Goal: Task Accomplishment & Management: Manage account settings

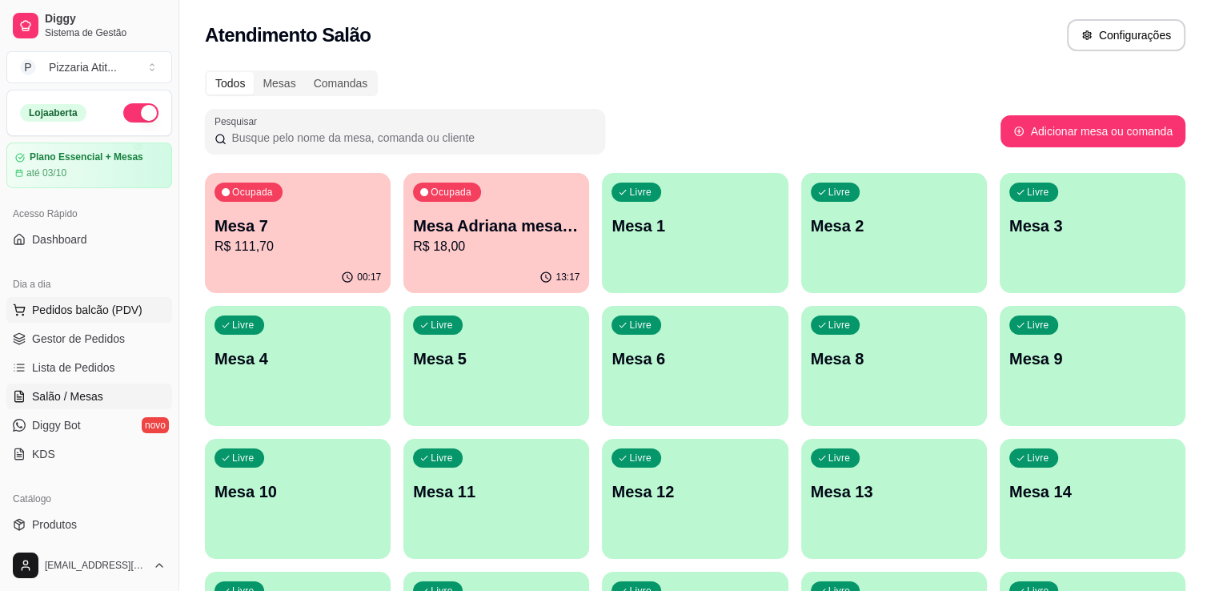
click at [83, 311] on span "Pedidos balcão (PDV)" at bounding box center [87, 310] width 110 height 16
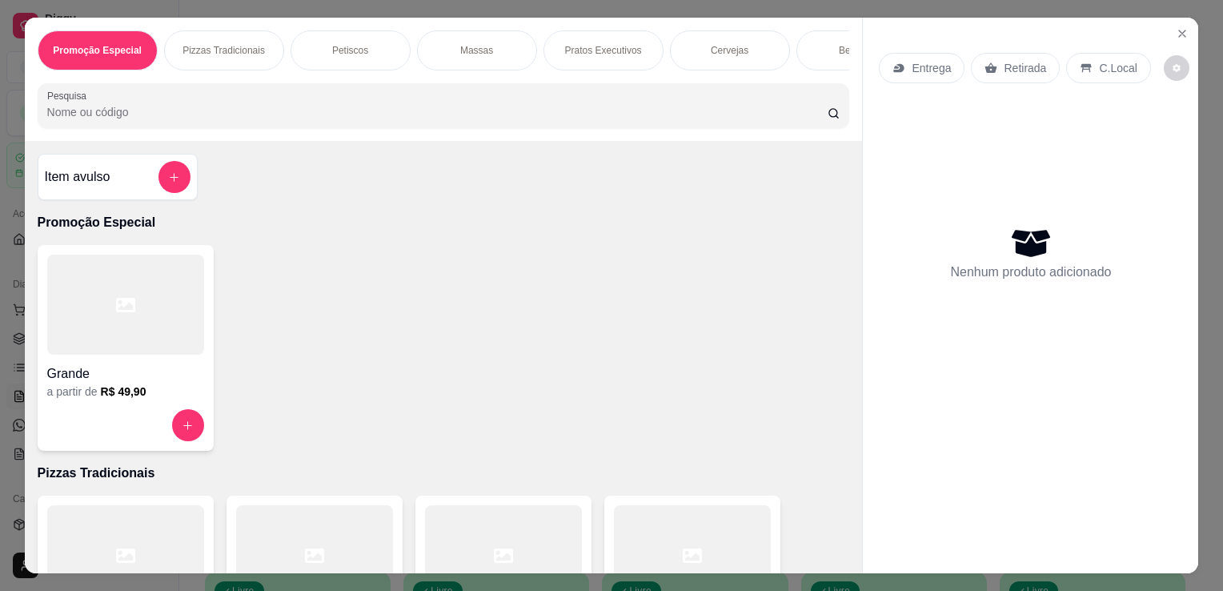
click at [677, 530] on div at bounding box center [692, 555] width 157 height 100
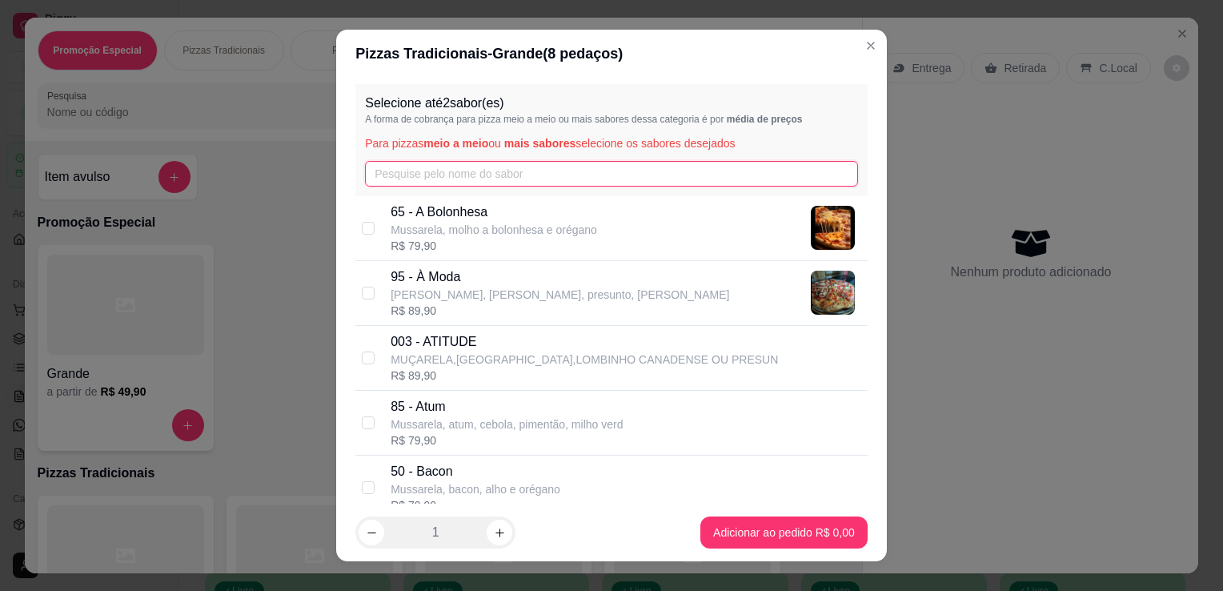
click at [602, 162] on input "text" at bounding box center [611, 174] width 493 height 26
type input "a"
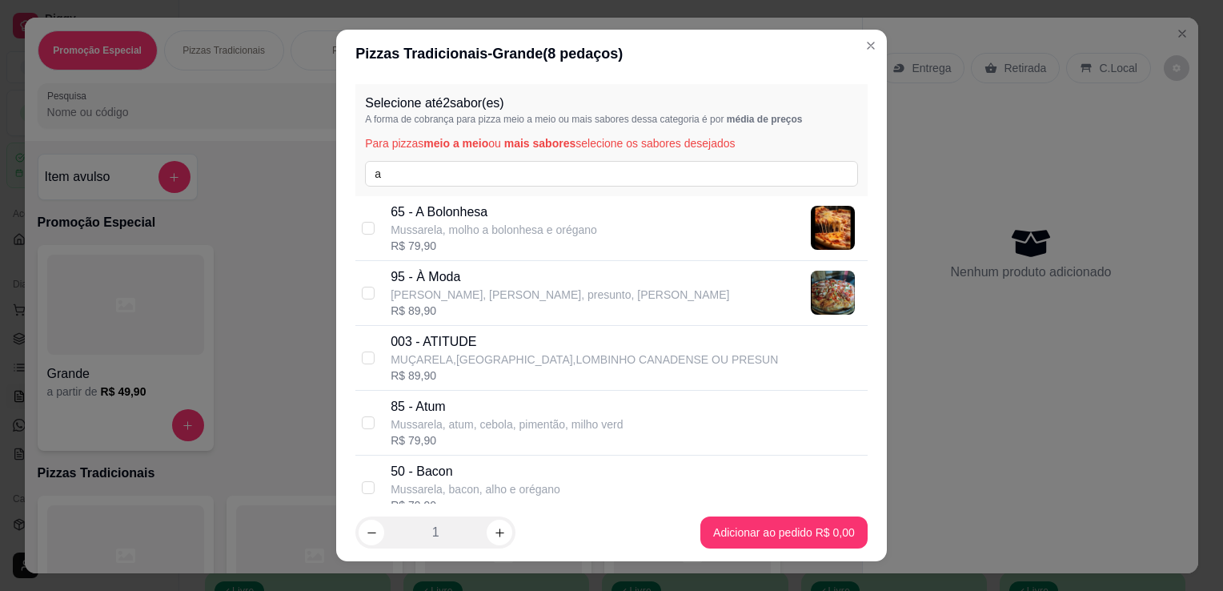
click at [546, 283] on p "95 - À Moda" at bounding box center [560, 276] width 338 height 19
checkbox input "true"
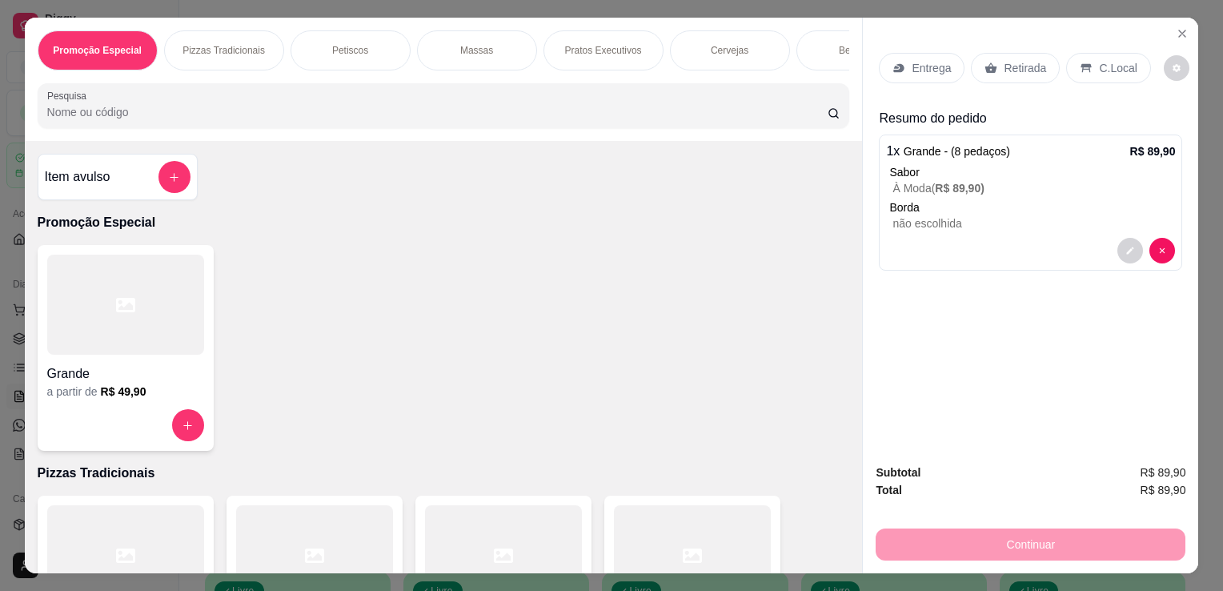
click at [989, 62] on icon at bounding box center [990, 68] width 13 height 13
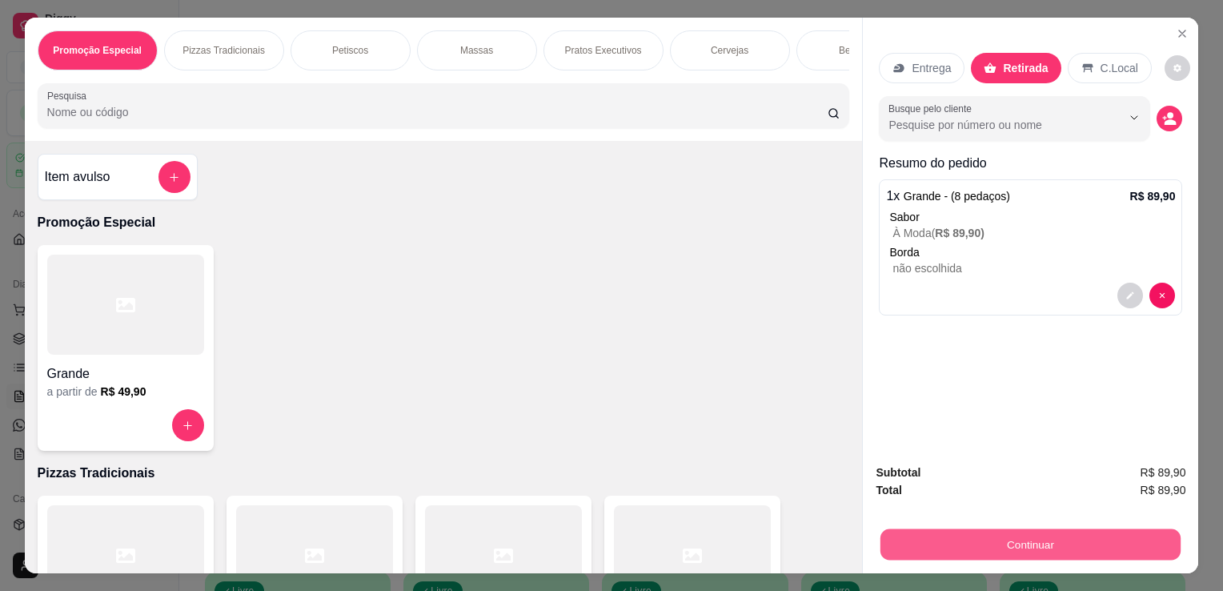
click at [967, 541] on button "Continuar" at bounding box center [1030, 543] width 300 height 31
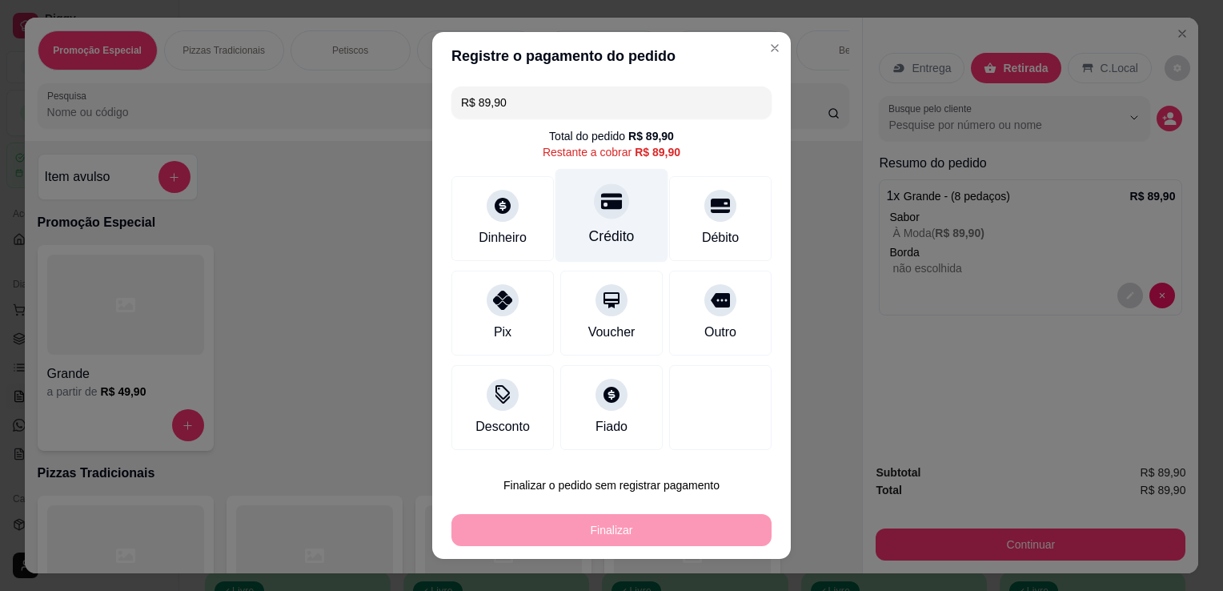
click at [595, 223] on div "Crédito" at bounding box center [611, 216] width 113 height 94
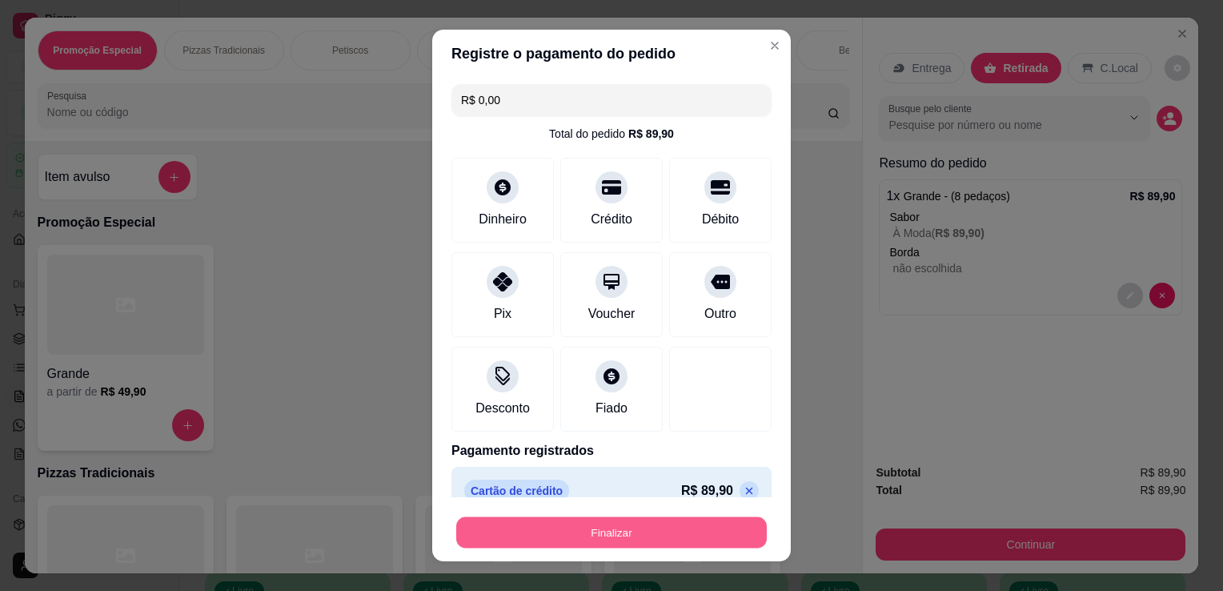
click at [605, 530] on button "Finalizar" at bounding box center [611, 532] width 310 height 31
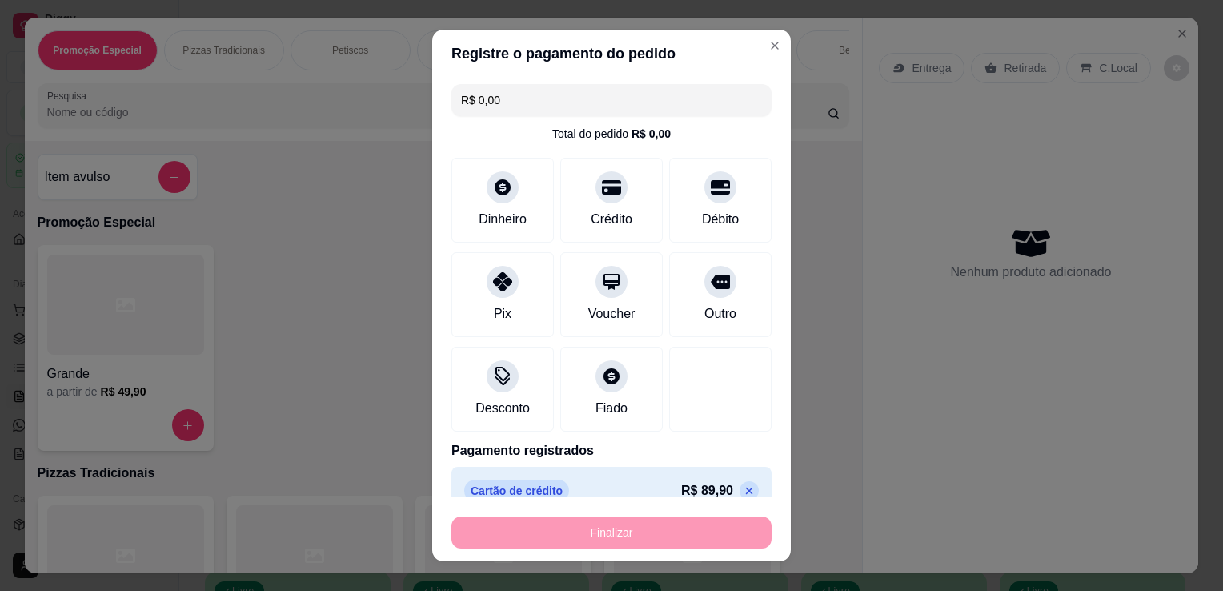
type input "-R$ 89,90"
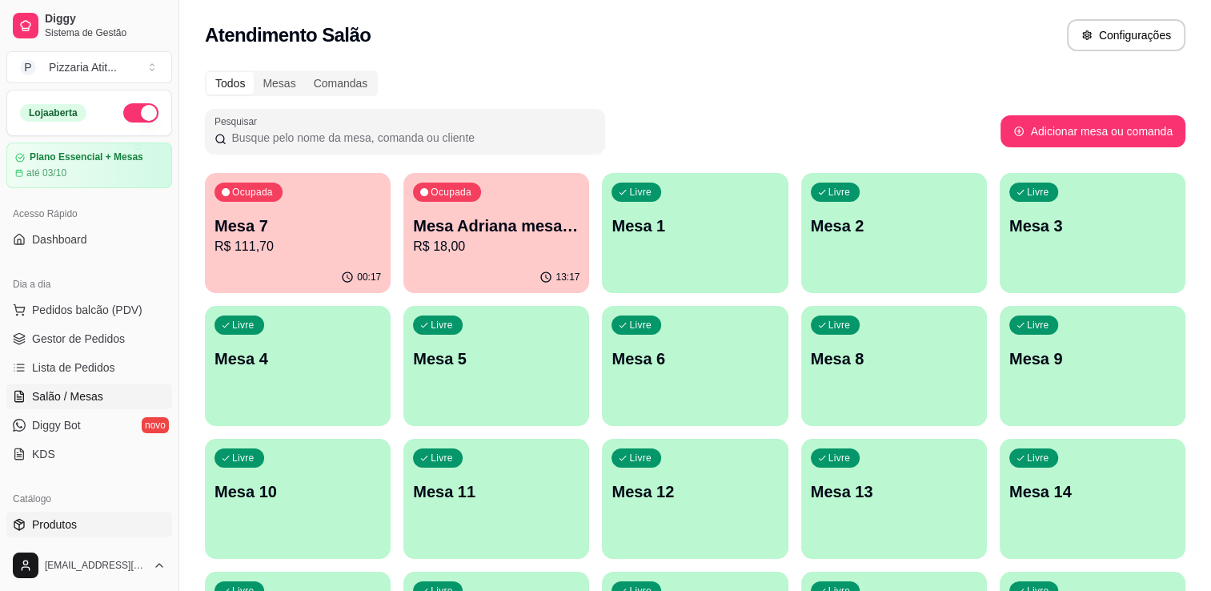
click at [87, 521] on link "Produtos" at bounding box center [89, 524] width 166 height 26
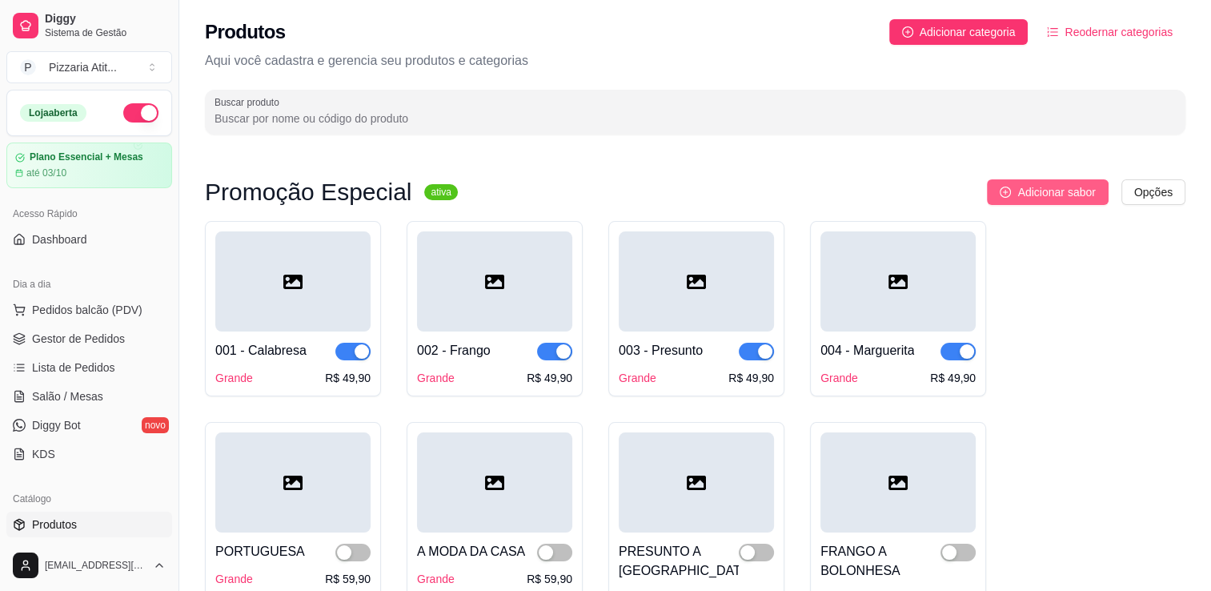
click at [1037, 186] on span "Adicionar sabor" at bounding box center [1056, 192] width 78 height 18
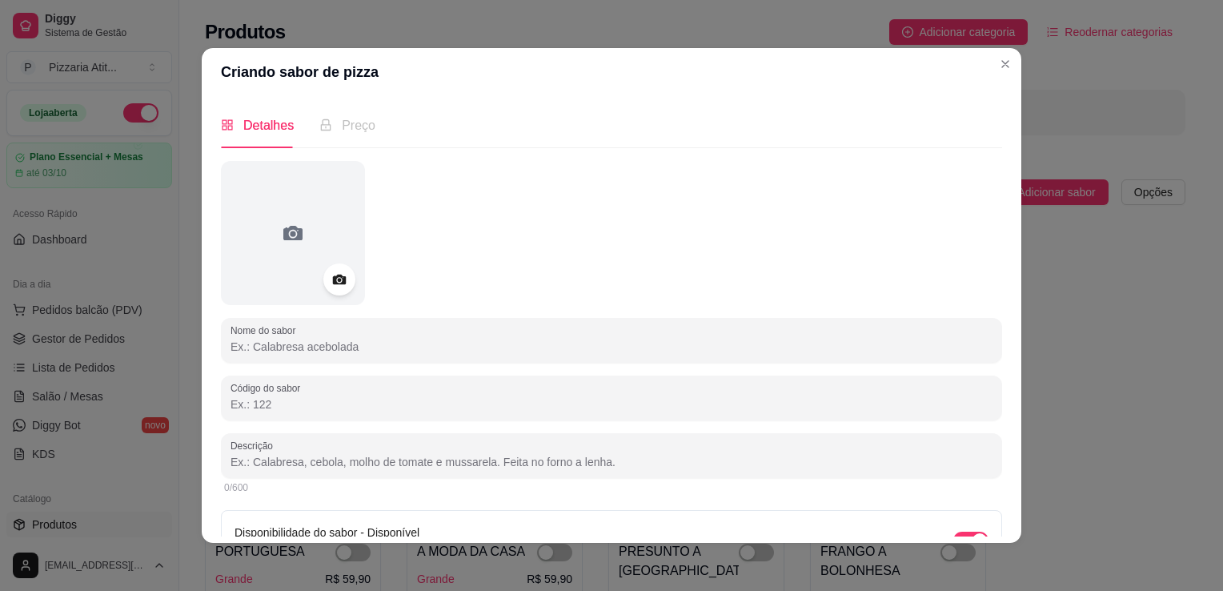
scroll to position [92, 0]
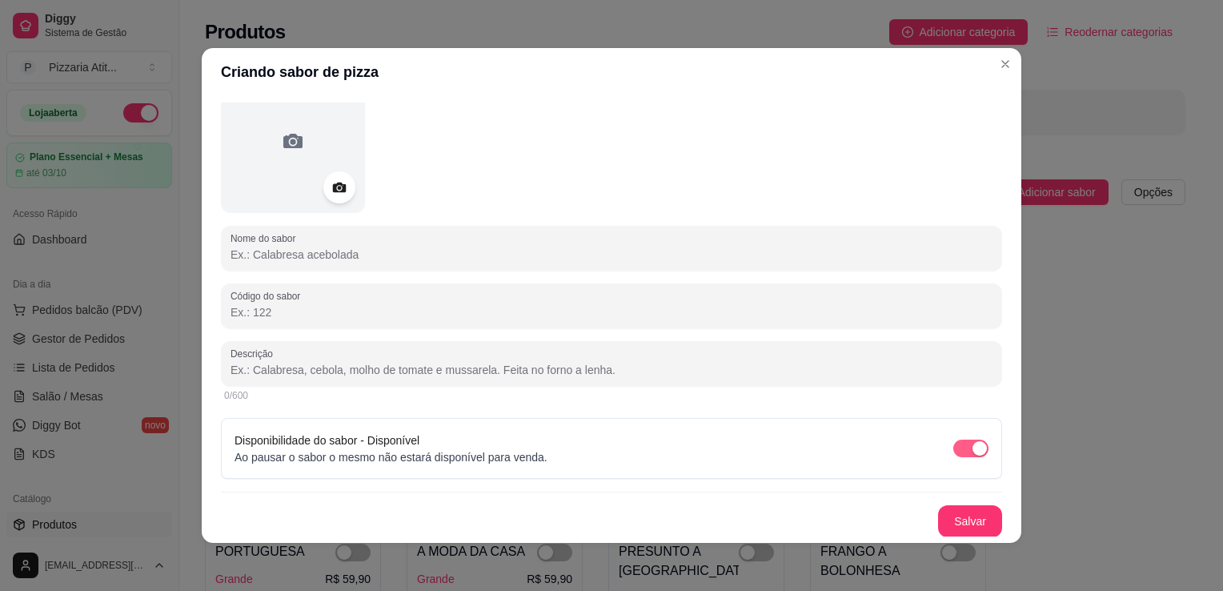
click at [953, 453] on span "button" at bounding box center [970, 448] width 35 height 18
click at [947, 524] on button "Salvar" at bounding box center [970, 521] width 64 height 32
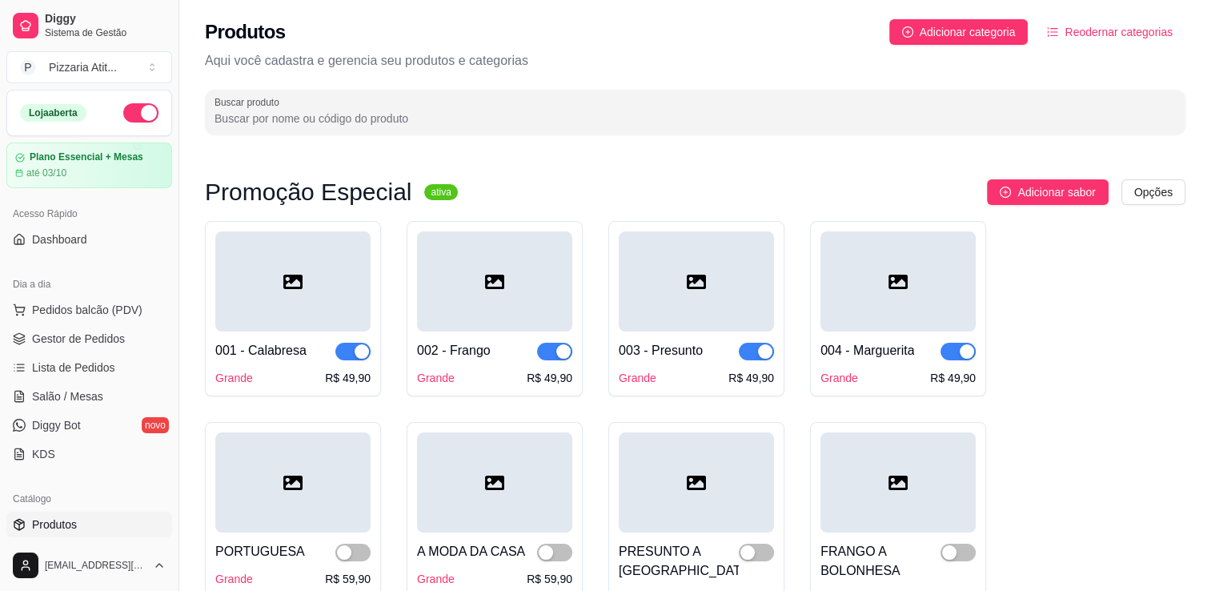
click at [424, 187] on sup "ativa" at bounding box center [440, 192] width 33 height 16
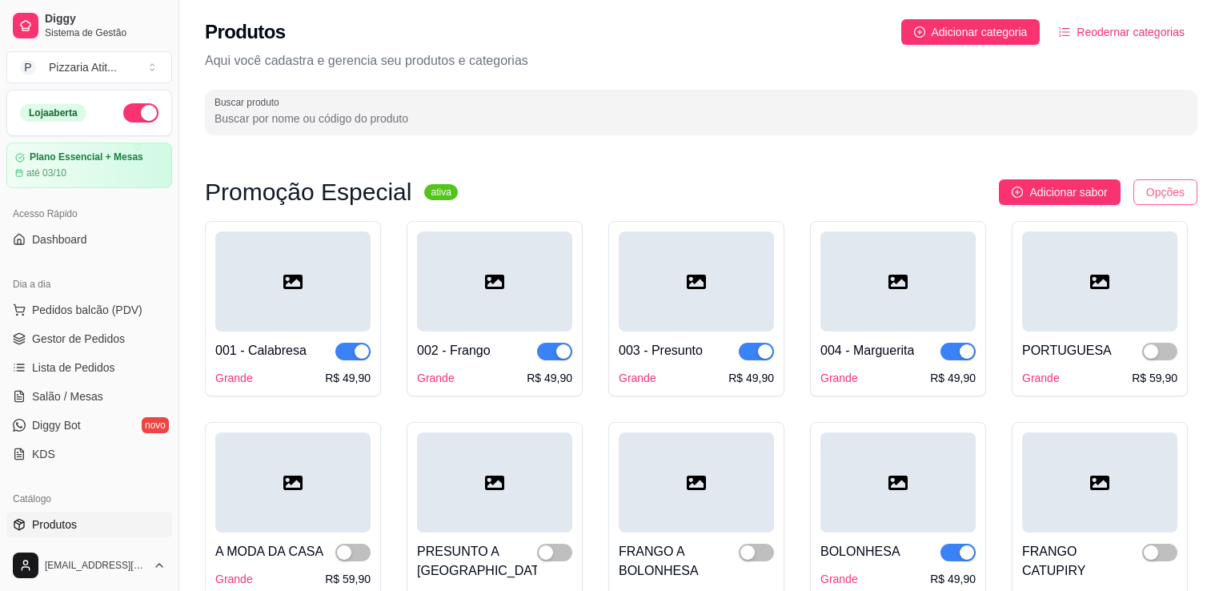
click at [1148, 190] on html "Diggy Sistema de Gestão P Pizzaria Atit ... Loja aberta Plano Essencial + Mesas…" at bounding box center [611, 295] width 1223 height 591
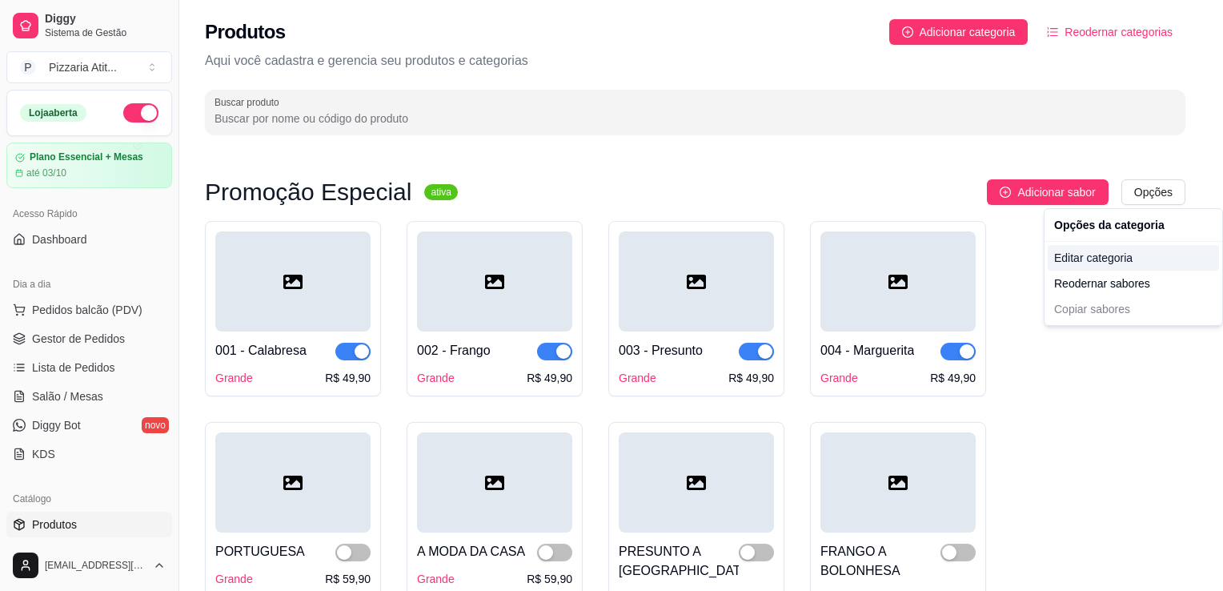
click at [1104, 256] on div "Editar categoria" at bounding box center [1132, 258] width 171 height 26
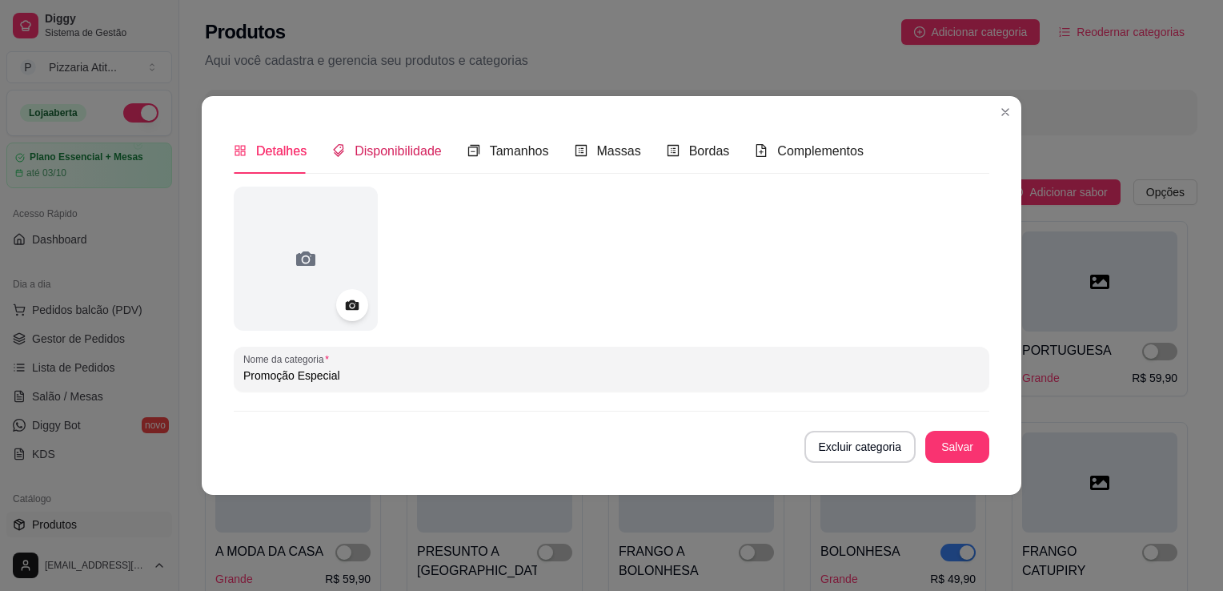
click at [375, 151] on span "Disponibilidade" at bounding box center [397, 151] width 87 height 14
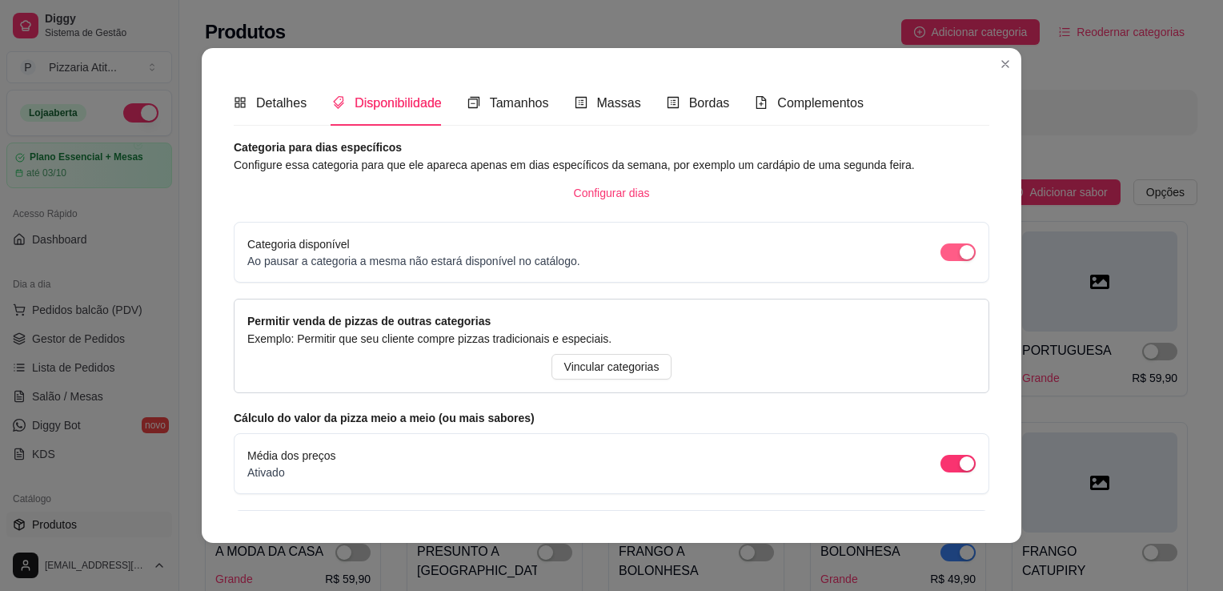
click at [940, 245] on span "button" at bounding box center [957, 252] width 35 height 18
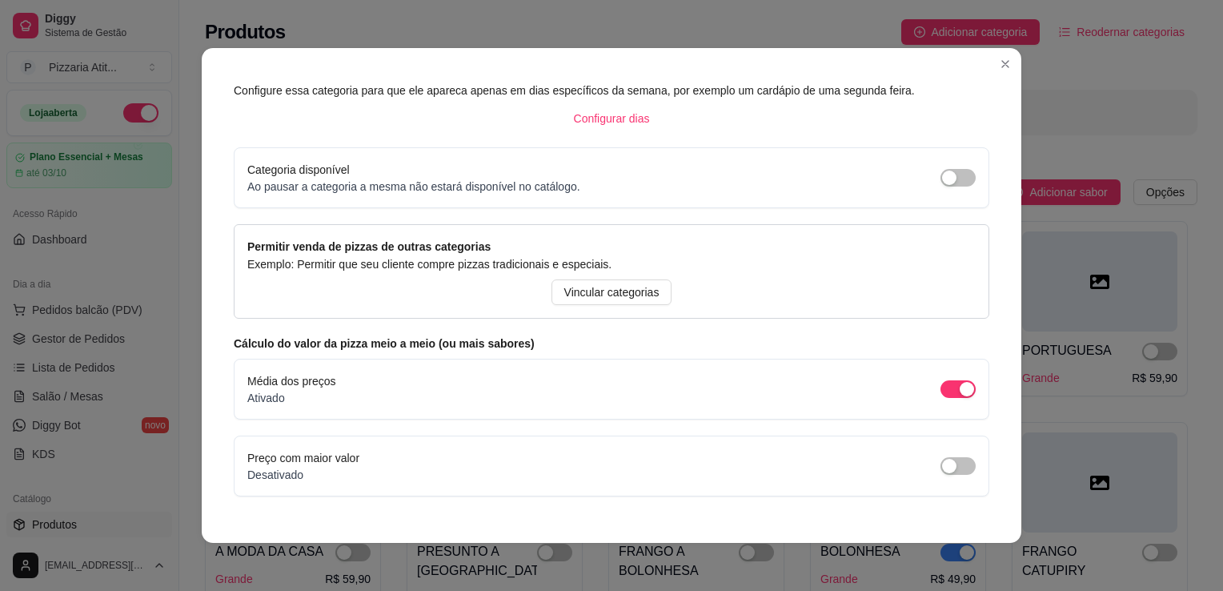
scroll to position [122, 0]
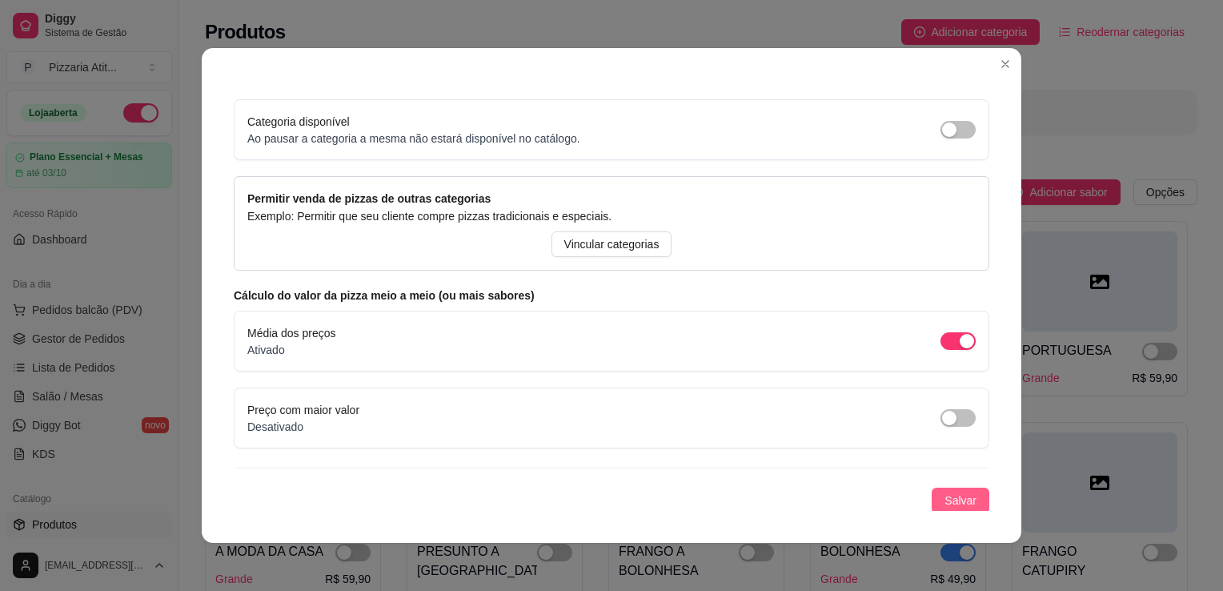
click at [943, 510] on button "Salvar" at bounding box center [960, 500] width 58 height 26
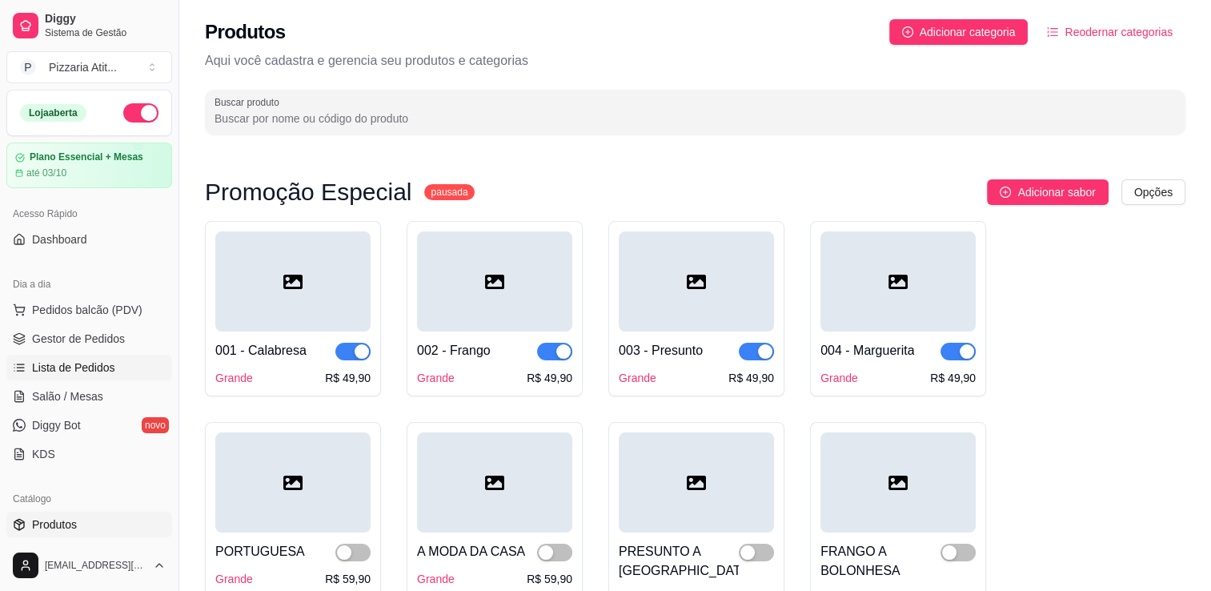
click at [73, 372] on span "Lista de Pedidos" at bounding box center [73, 367] width 83 height 16
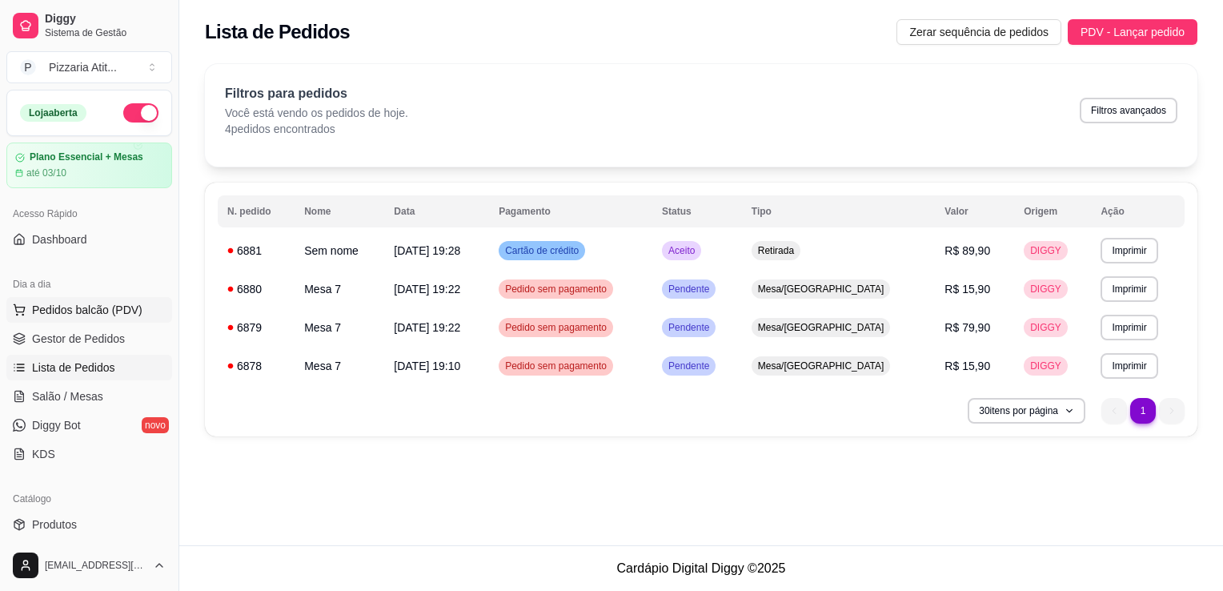
click at [86, 318] on button "Pedidos balcão (PDV)" at bounding box center [89, 310] width 166 height 26
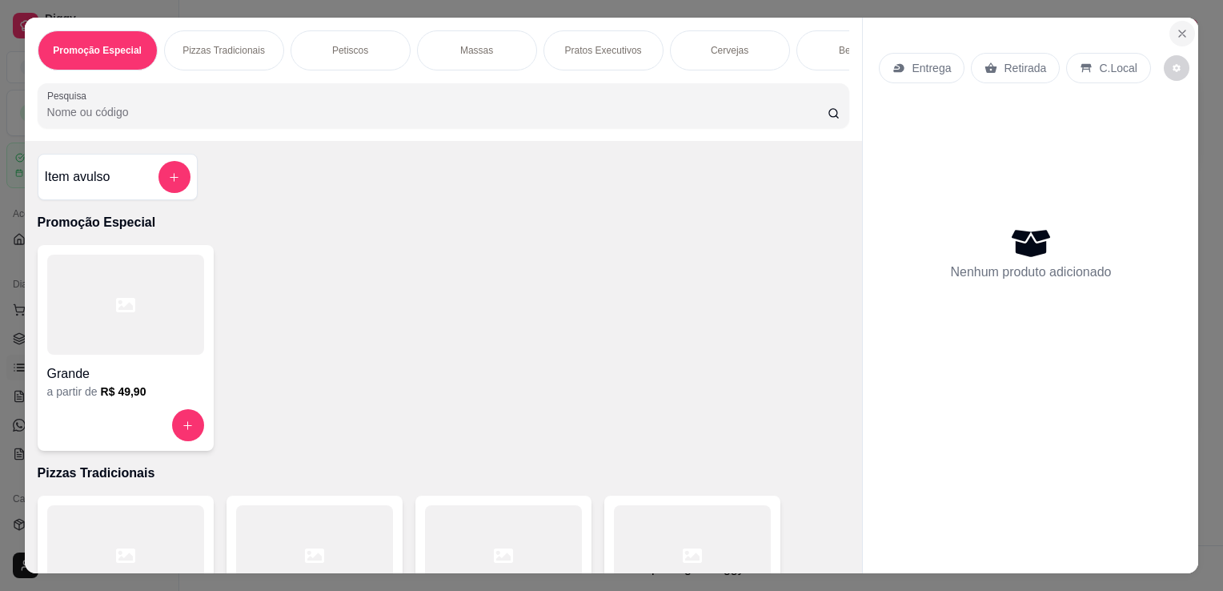
click at [1179, 30] on icon "Close" at bounding box center [1182, 33] width 6 height 6
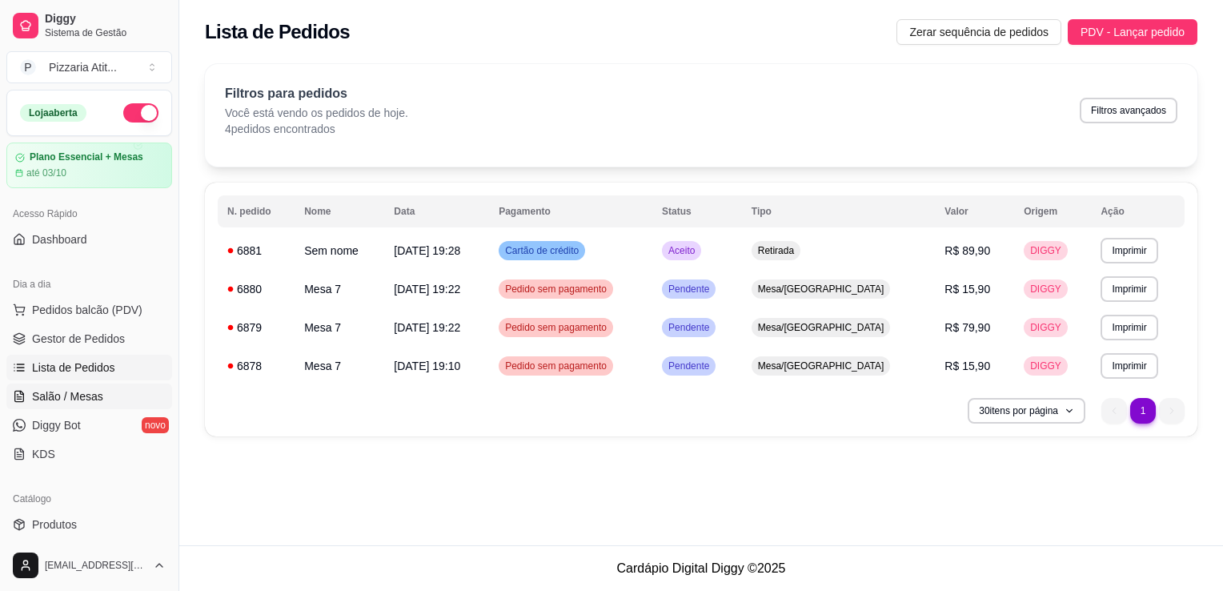
click at [80, 401] on span "Salão / Mesas" at bounding box center [67, 396] width 71 height 16
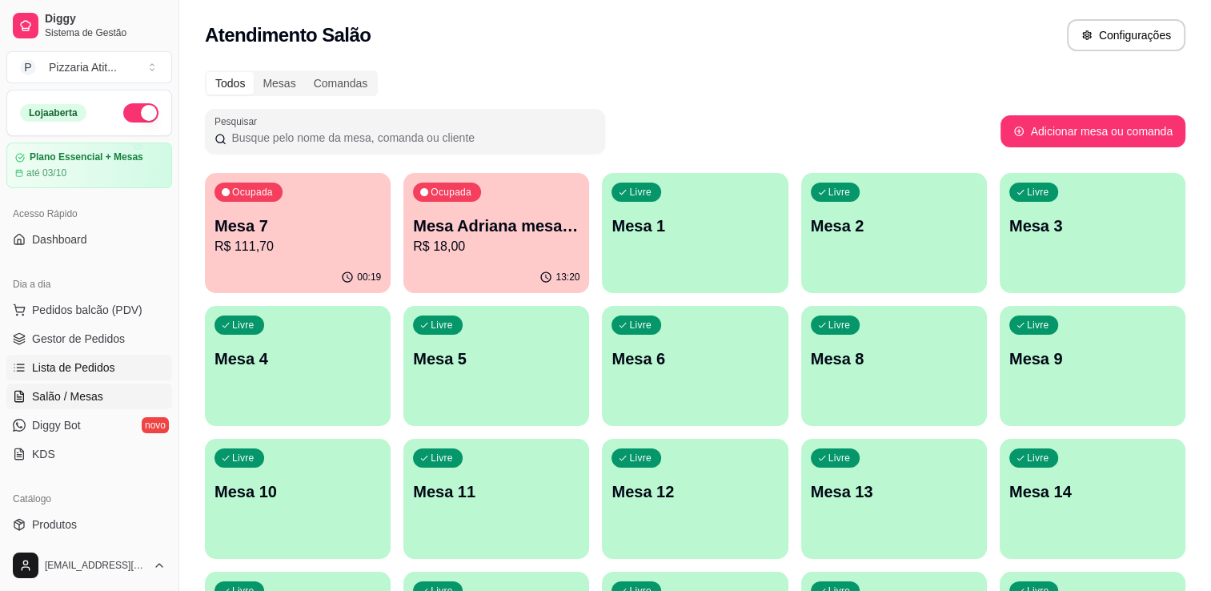
click at [97, 367] on span "Lista de Pedidos" at bounding box center [73, 367] width 83 height 16
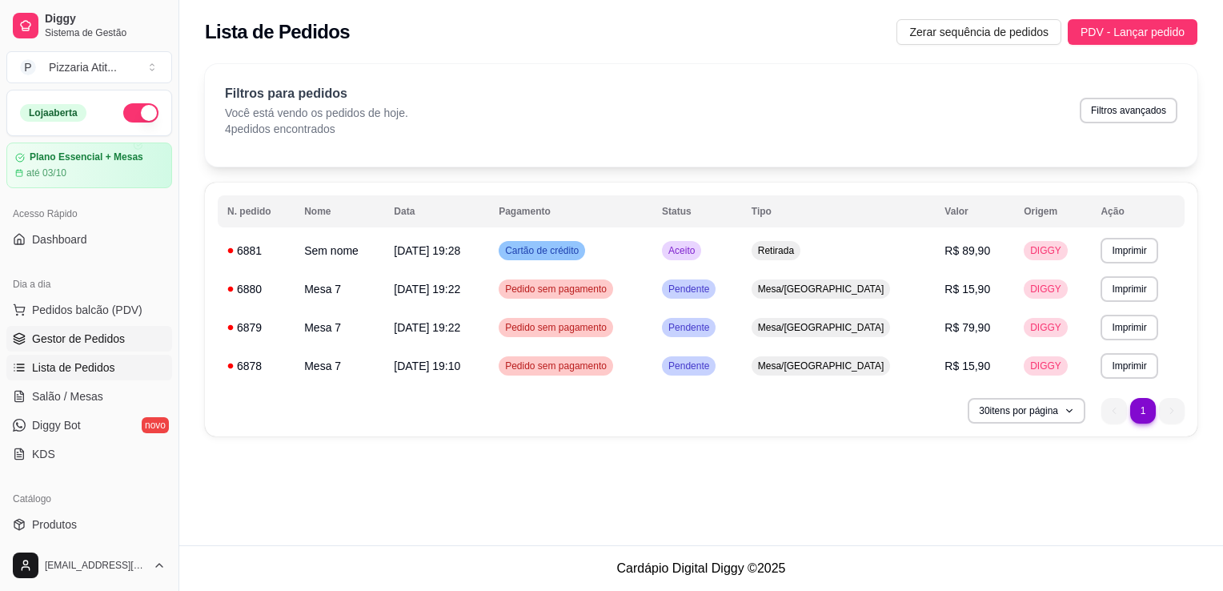
click at [79, 346] on link "Gestor de Pedidos" at bounding box center [89, 339] width 166 height 26
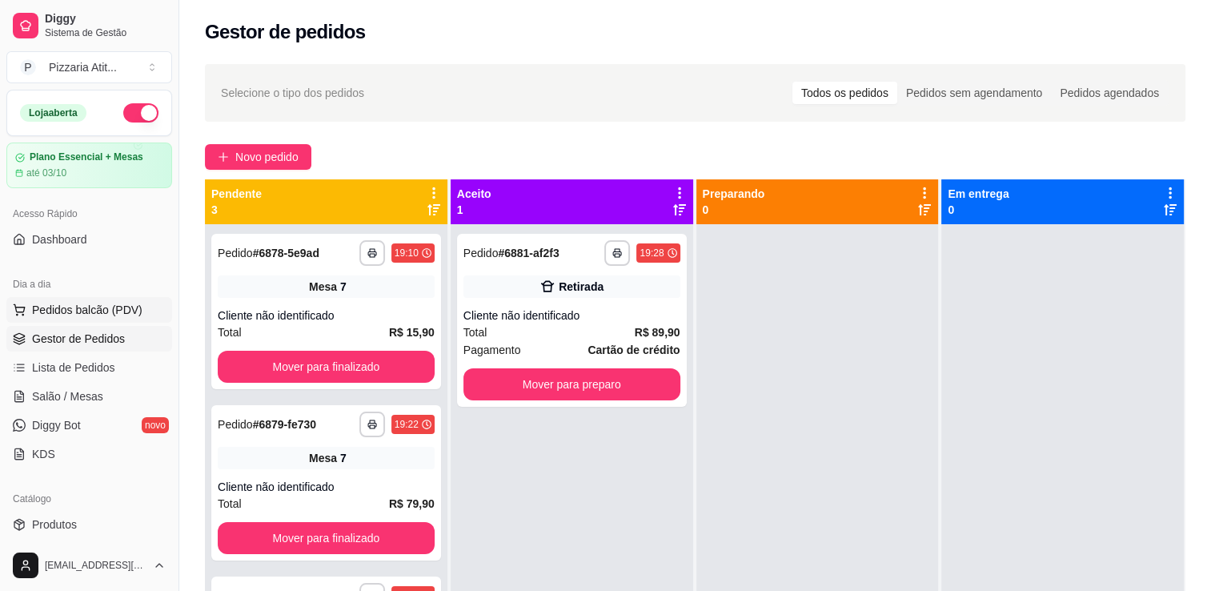
click at [76, 312] on span "Pedidos balcão (PDV)" at bounding box center [87, 310] width 110 height 16
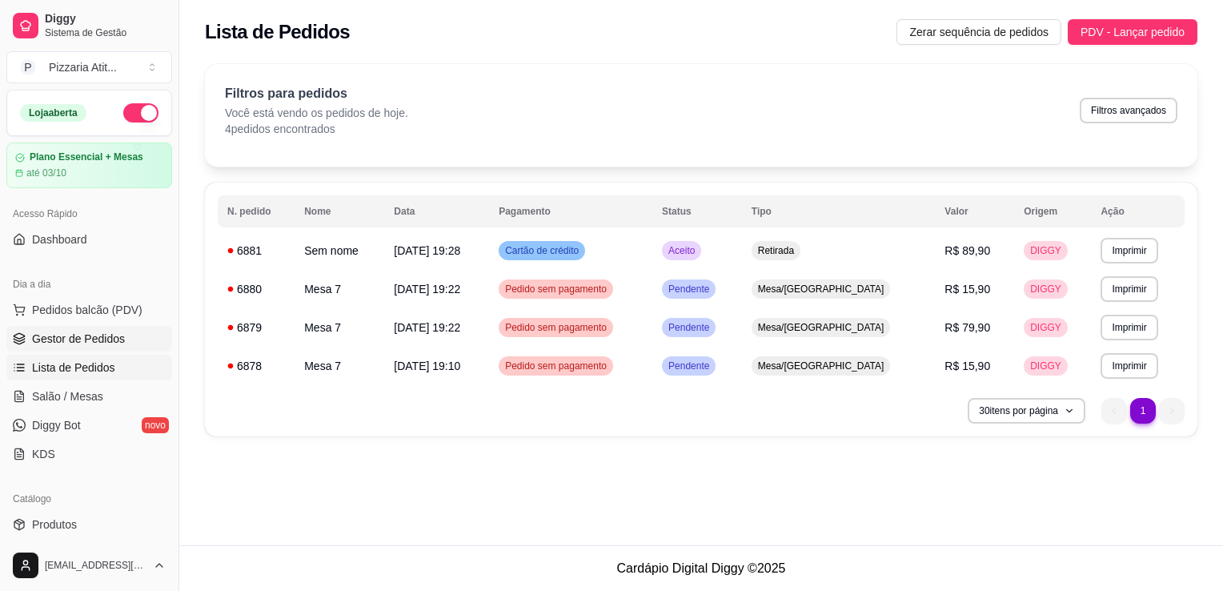
click at [108, 338] on span "Gestor de Pedidos" at bounding box center [78, 338] width 93 height 16
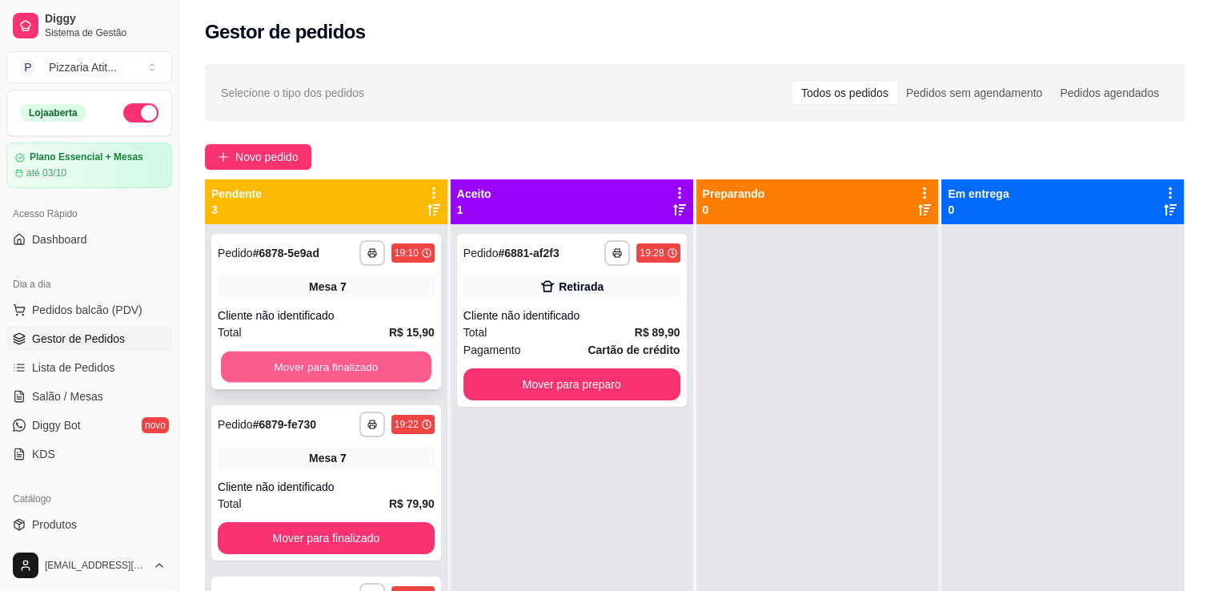
click at [288, 376] on button "Mover para finalizado" at bounding box center [326, 366] width 210 height 31
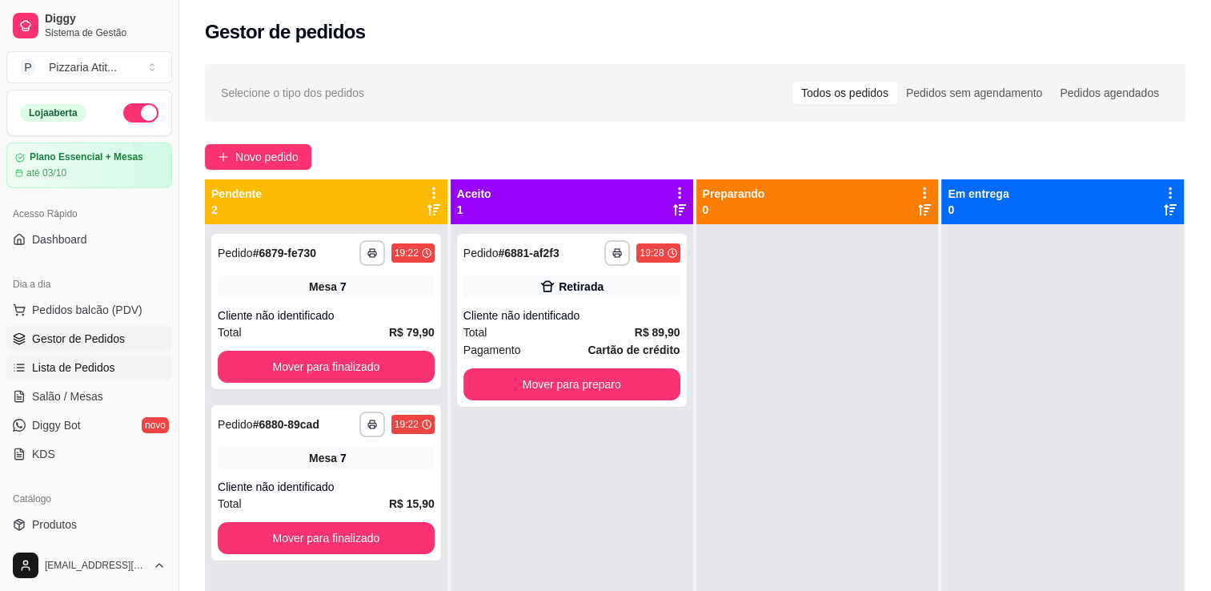
click at [76, 367] on span "Lista de Pedidos" at bounding box center [73, 367] width 83 height 16
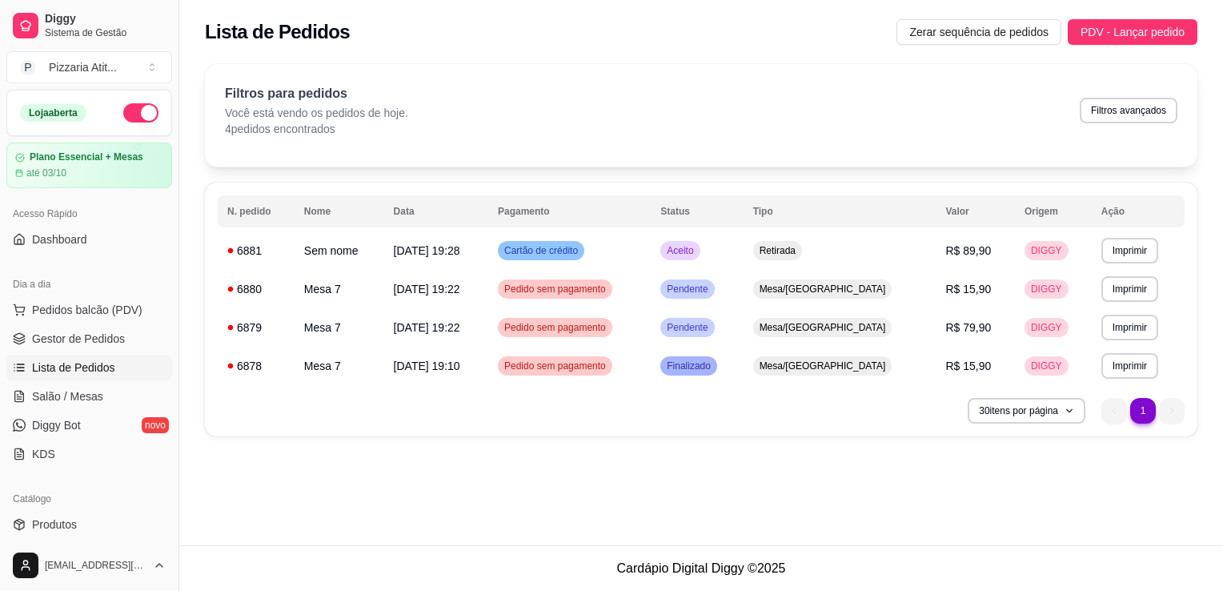
click at [407, 398] on div "30 itens por página 1 1" at bounding box center [701, 411] width 967 height 26
click at [1140, 325] on button "Imprimir" at bounding box center [1129, 326] width 55 height 25
click at [1084, 386] on button "IMPRESSORA" at bounding box center [1095, 383] width 112 height 25
